Goal: Task Accomplishment & Management: Manage account settings

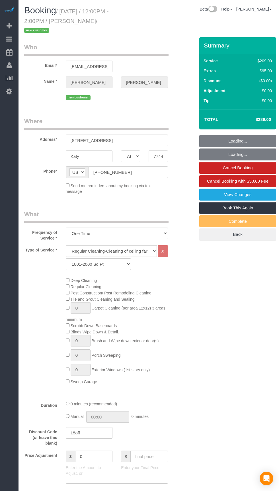
select select "[GEOGRAPHIC_DATA]"
select select "3"
select select "spot1"
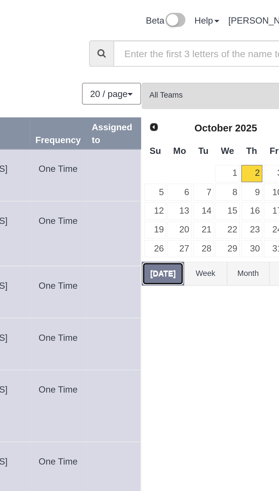
click at [207, 119] on button "[DATE]" at bounding box center [207, 121] width 19 height 11
click at [207, 122] on button "[DATE]" at bounding box center [207, 121] width 19 height 11
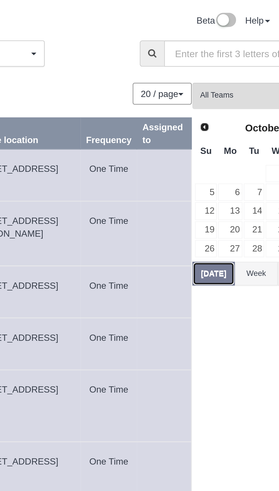
click at [207, 117] on button "[DATE]" at bounding box center [207, 121] width 19 height 11
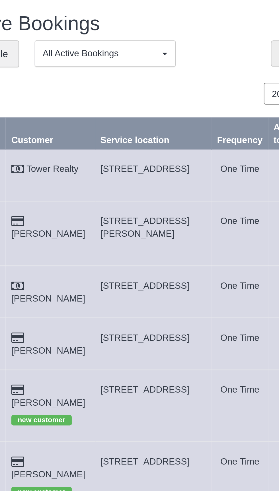
copy span "[STREET_ADDRESS]"
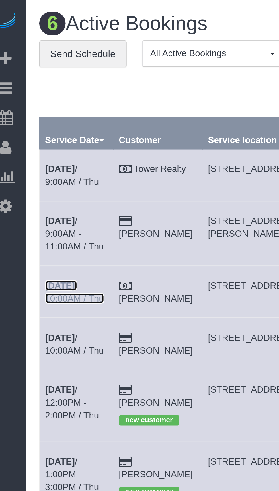
click at [33, 129] on b "[DATE]" at bounding box center [33, 126] width 13 height 5
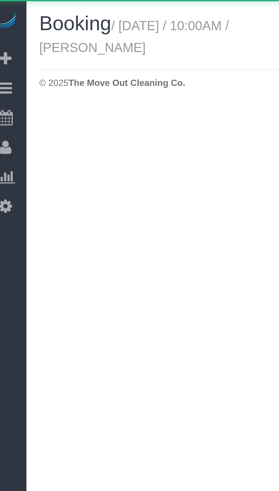
select select "[GEOGRAPHIC_DATA]"
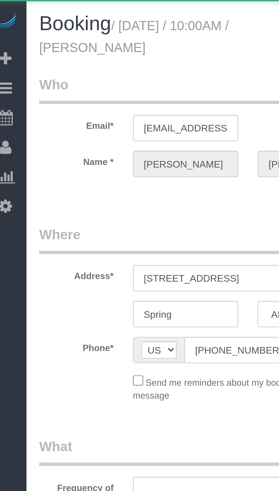
select select "object:1690"
select select "3"
select select "object:1766"
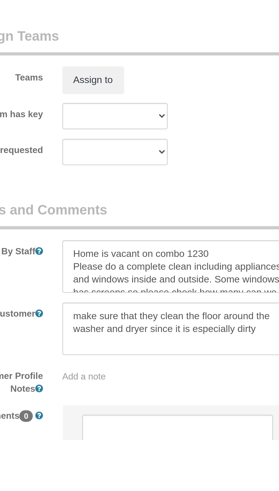
scroll to position [356, 0]
